Goal: Transaction & Acquisition: Purchase product/service

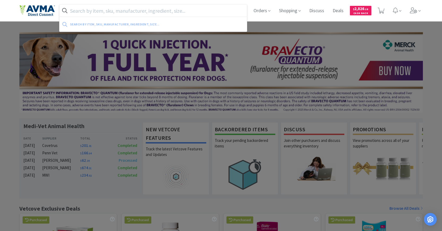
click at [186, 6] on input "text" at bounding box center [153, 11] width 188 height 12
paste input "Bird [MEDICAL_DATA] ([MEDICAL_DATA]) 480mg, 30 Tablets"
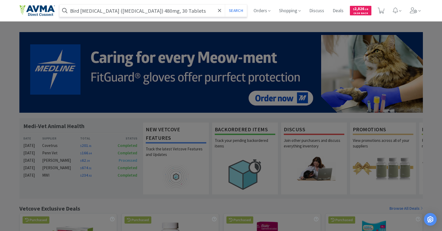
type input "Bird [MEDICAL_DATA] ([MEDICAL_DATA]) 480mg, 30 Tablets"
click at [225, 5] on button "Search" at bounding box center [236, 11] width 22 height 12
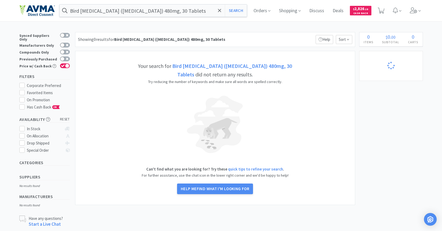
select select "1"
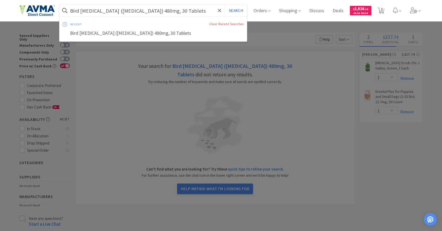
select select "2"
select select "1"
select select "2"
select select "1"
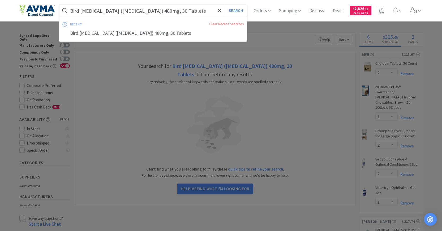
click at [97, 7] on input "Bird [MEDICAL_DATA] ([MEDICAL_DATA]) 480mg, 30 Tablets" at bounding box center [153, 11] width 188 height 12
drag, startPoint x: 93, startPoint y: 10, endPoint x: 294, endPoint y: 12, distance: 201.2
click at [294, 12] on div "Bird [MEDICAL_DATA] ([MEDICAL_DATA]) 480mg, 30 Tablets Search recent Clear Rece…" at bounding box center [221, 10] width 404 height 21
type input "Bird [MEDICAL_DATA]"
select select "8"
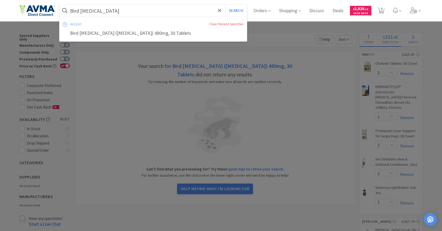
select select "1"
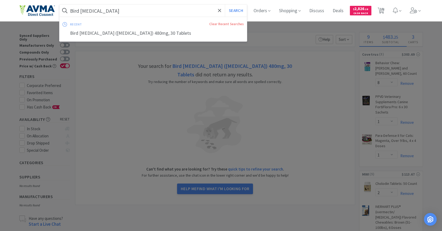
click at [225, 5] on button "Search" at bounding box center [236, 11] width 22 height 12
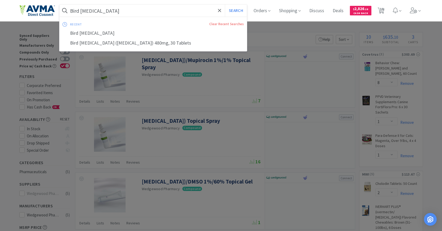
click at [145, 9] on input "Bird [MEDICAL_DATA]" at bounding box center [153, 11] width 188 height 12
click at [123, 42] on div "Bird [MEDICAL_DATA] ([MEDICAL_DATA]) 480mg, 30 Tablets" at bounding box center [153, 43] width 188 height 10
type input "Bird [MEDICAL_DATA] ([MEDICAL_DATA]) 480mg, 30 Tablets"
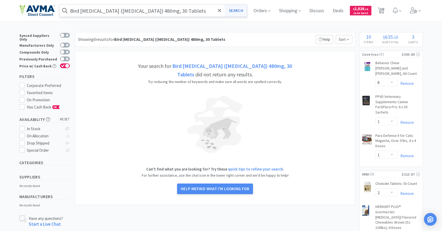
click at [236, 12] on button "Search" at bounding box center [236, 11] width 22 height 12
click at [243, 66] on strong "Bird [MEDICAL_DATA] ([MEDICAL_DATA]) 480mg, 30 Tablets" at bounding box center [232, 70] width 120 height 15
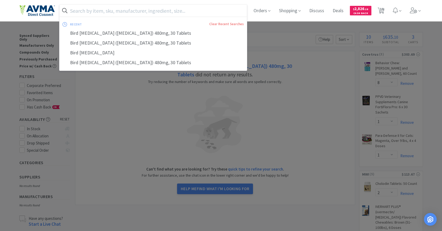
paste input "[MEDICAL_DATA]"
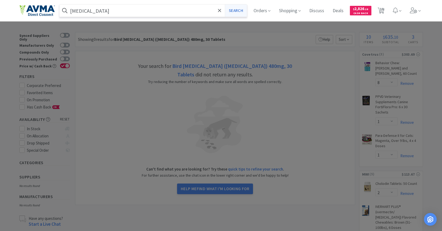
type input "[MEDICAL_DATA]"
click at [242, 11] on button "Search" at bounding box center [236, 11] width 22 height 12
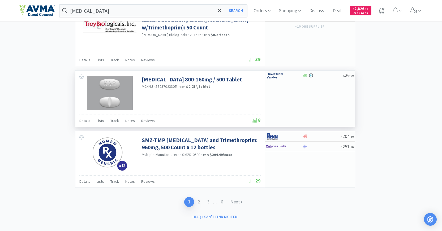
scroll to position [973, 0]
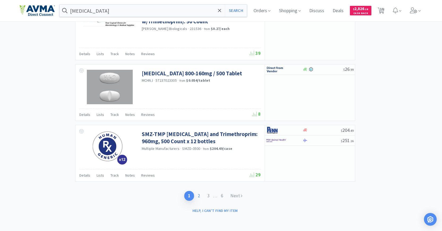
click at [202, 197] on link "2" at bounding box center [199, 196] width 10 height 10
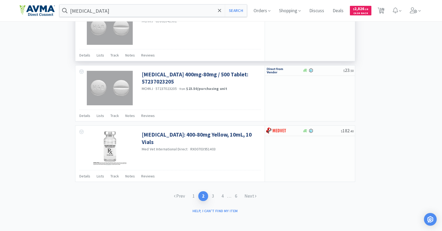
scroll to position [776, 0]
